Goal: Go to known website: Access a specific website the user already knows

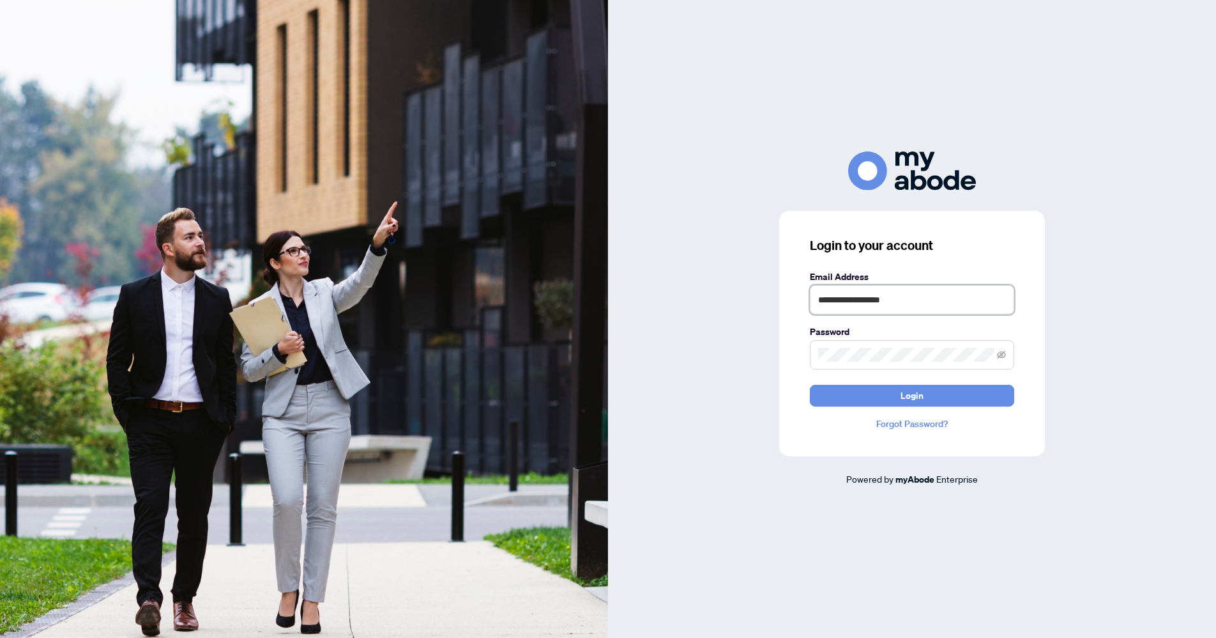
click at [962, 303] on input "**********" at bounding box center [912, 299] width 204 height 29
type input "**********"
click at [933, 390] on button "Login" at bounding box center [912, 396] width 204 height 22
